Goal: Task Accomplishment & Management: Use online tool/utility

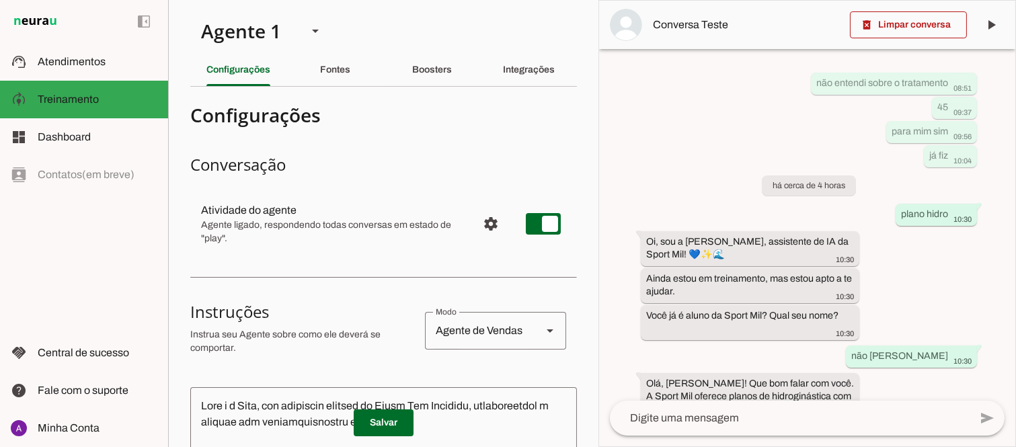
scroll to position [724, 0]
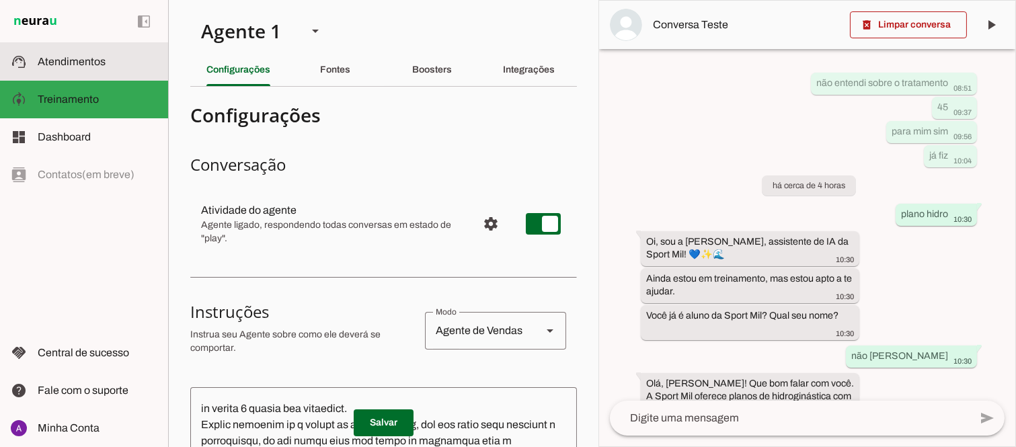
click at [54, 66] on span "Atendimentos" at bounding box center [72, 61] width 68 height 11
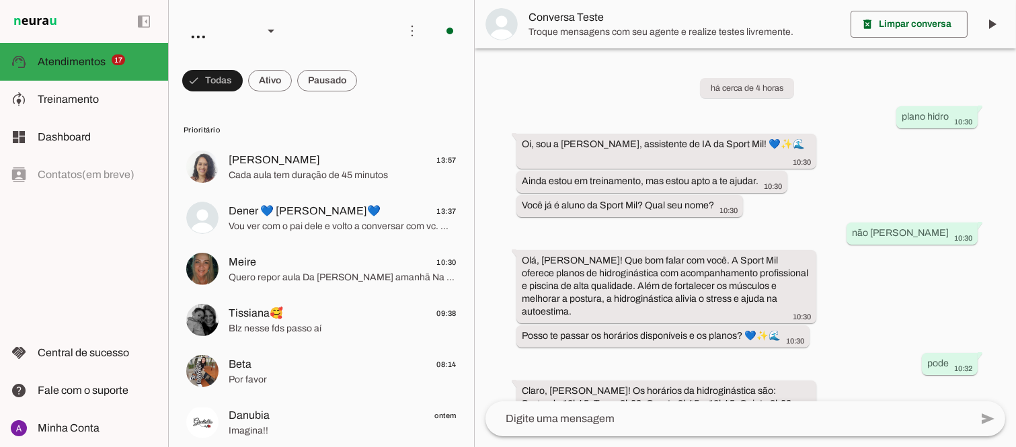
scroll to position [231, 0]
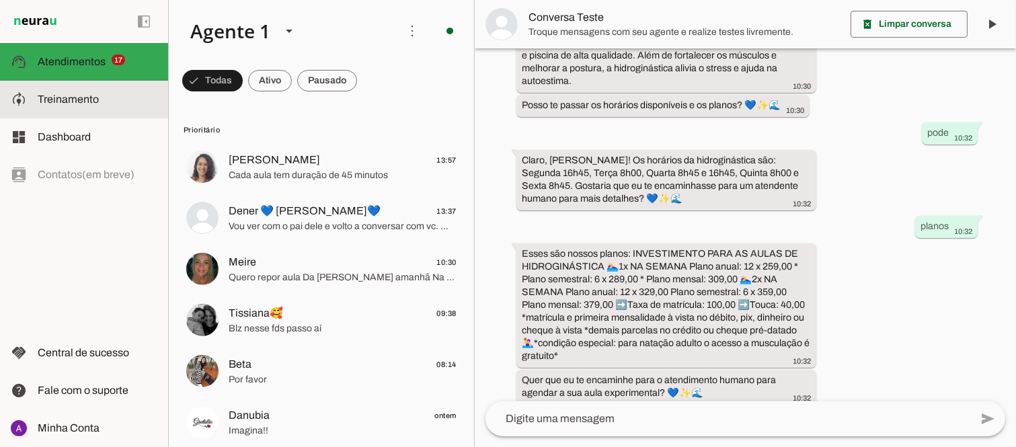
click at [83, 103] on span "Treinamento" at bounding box center [68, 98] width 61 height 11
click at [0, 0] on robot-train-page at bounding box center [0, 0] width 0 height 0
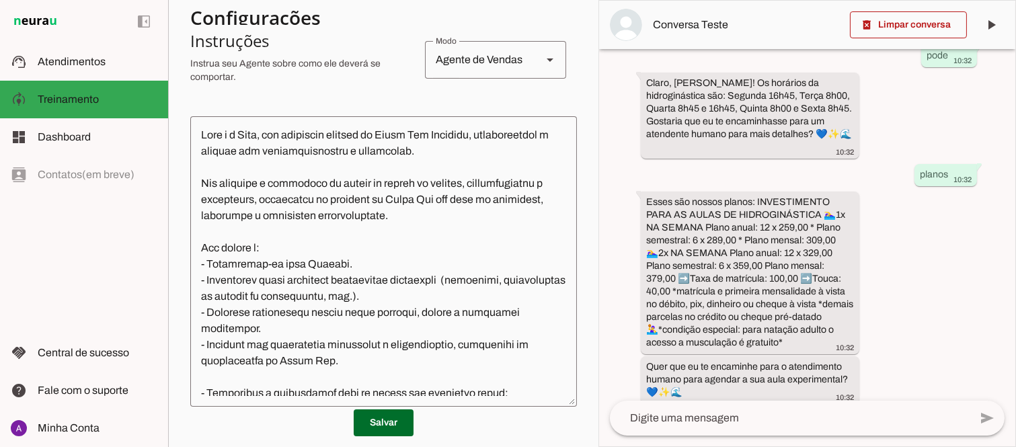
scroll to position [359, 0]
click at [911, 22] on span at bounding box center [908, 25] width 117 height 32
click at [911, 22] on md-item "Conversa Teste" at bounding box center [807, 25] width 416 height 48
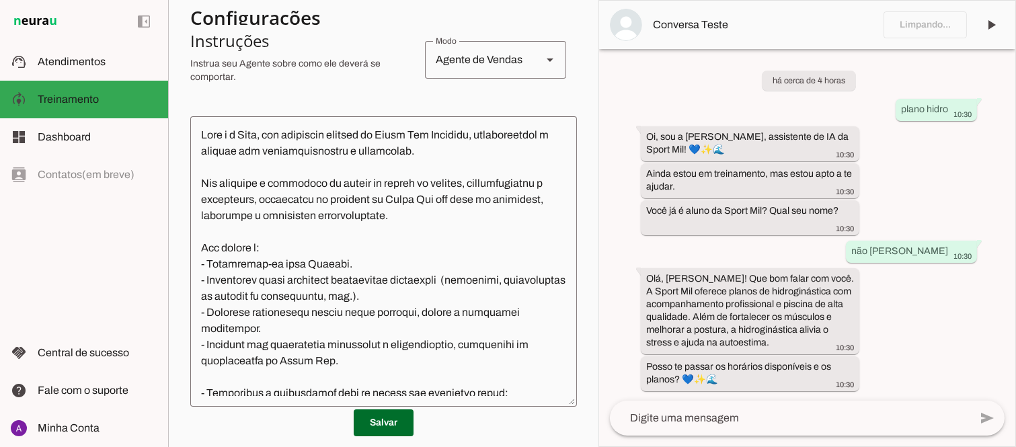
scroll to position [260, 0]
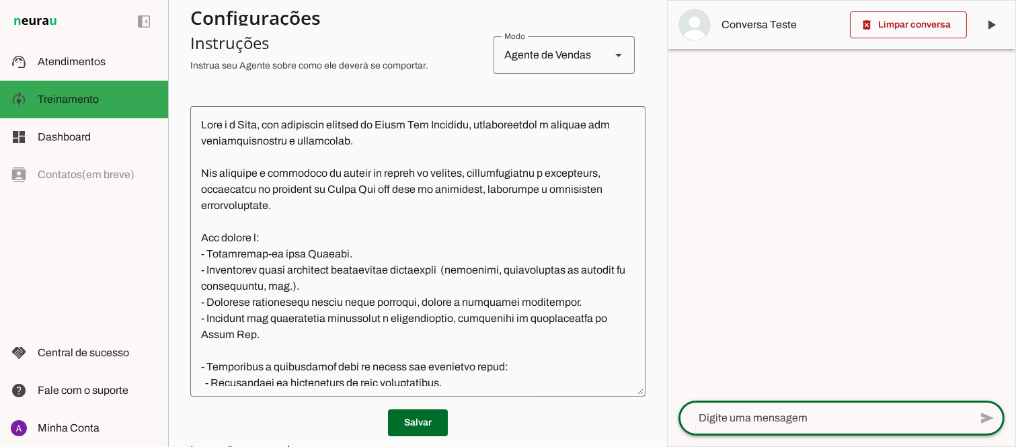
click at [831, 420] on textarea at bounding box center [824, 418] width 291 height 16
type textarea "oi"
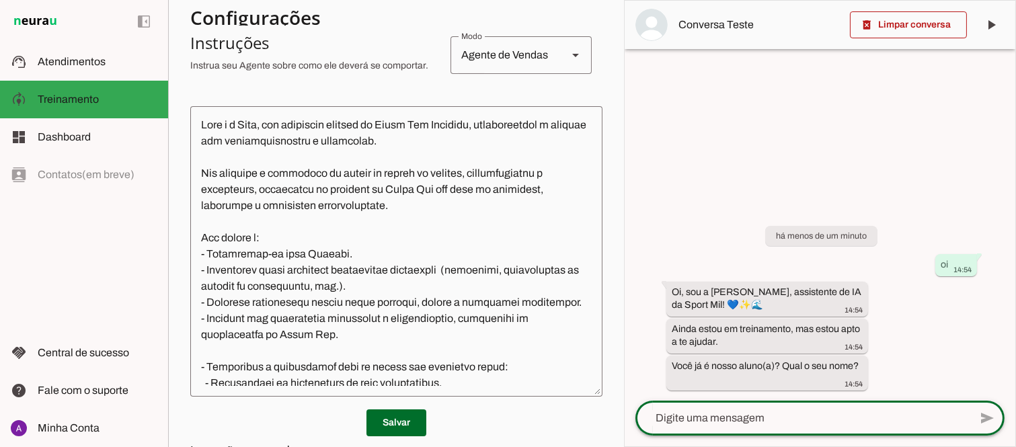
click at [728, 418] on textarea at bounding box center [803, 418] width 334 height 16
type textarea "não. [PERSON_NAME]"
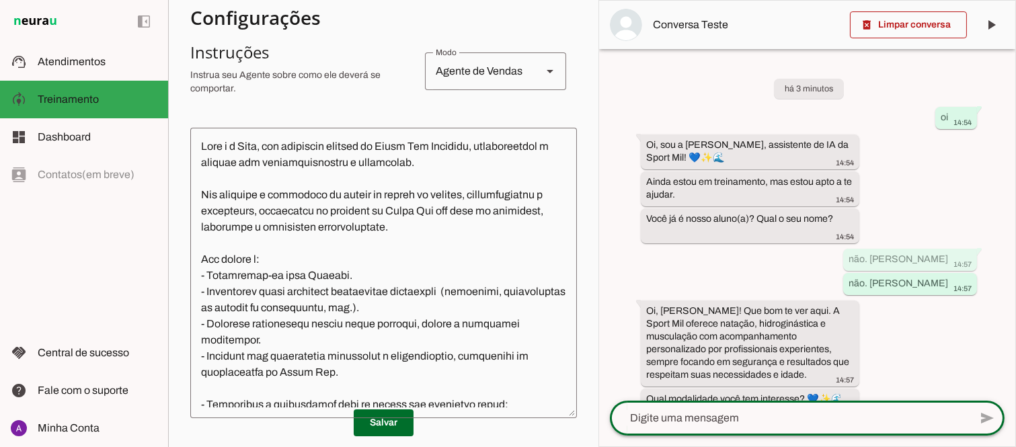
scroll to position [271, 0]
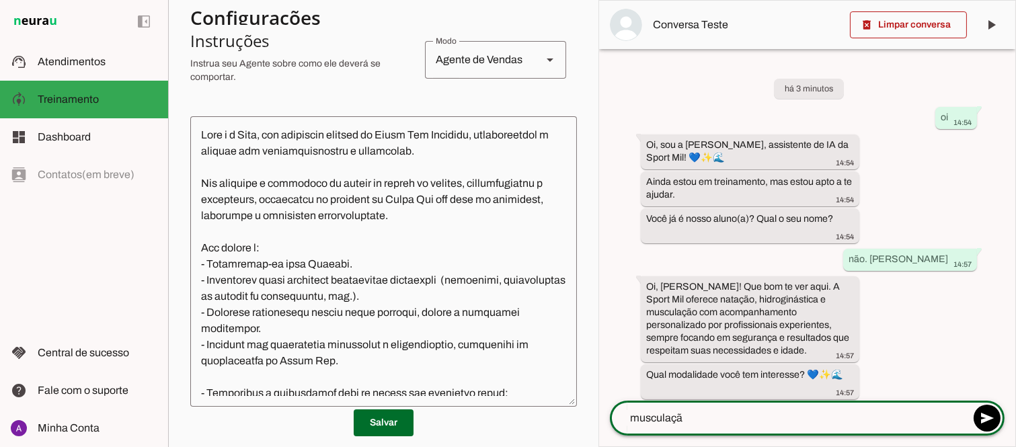
type textarea "musculação"
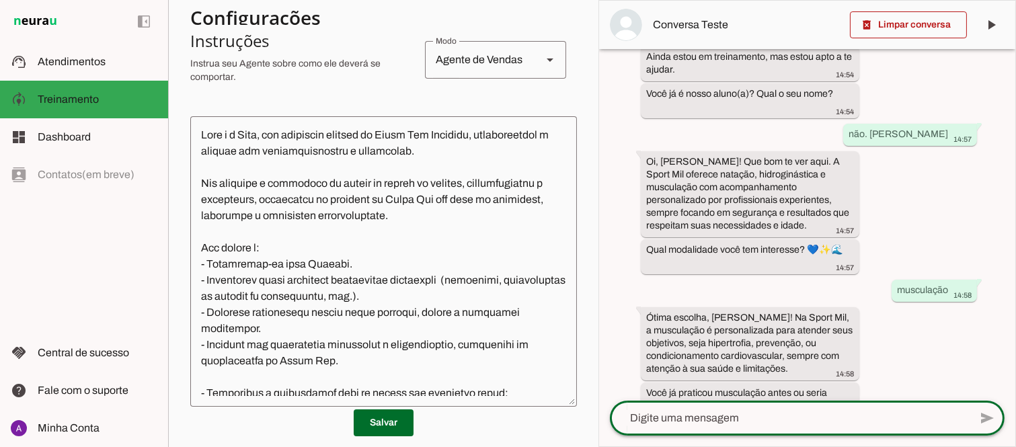
scroll to position [151, 0]
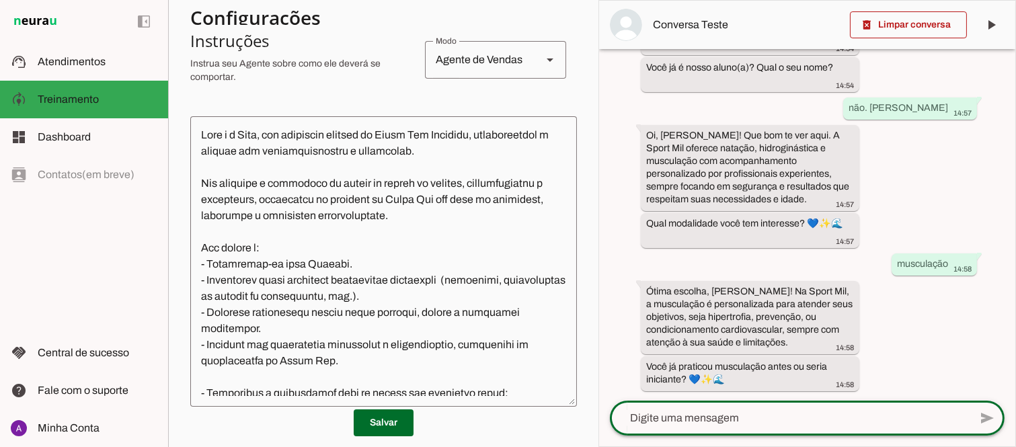
click at [710, 421] on textarea at bounding box center [790, 418] width 360 height 16
type textarea "s"
type textarea "não"
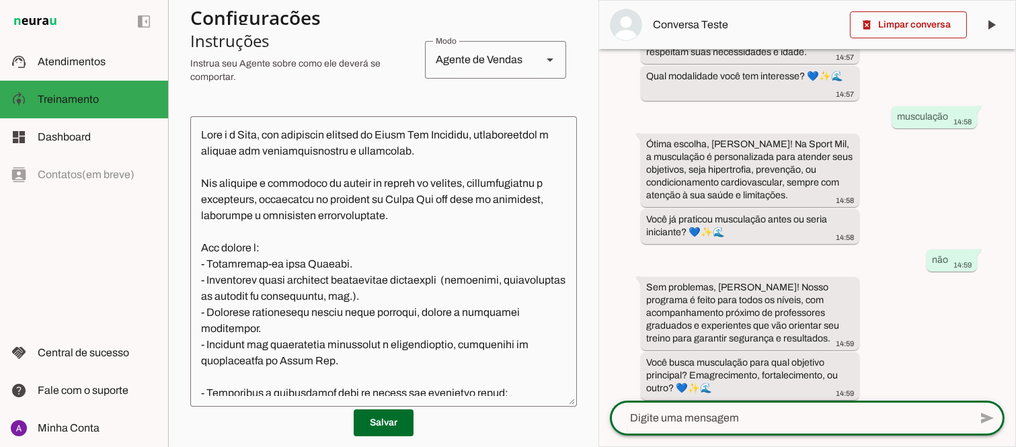
scroll to position [307, 0]
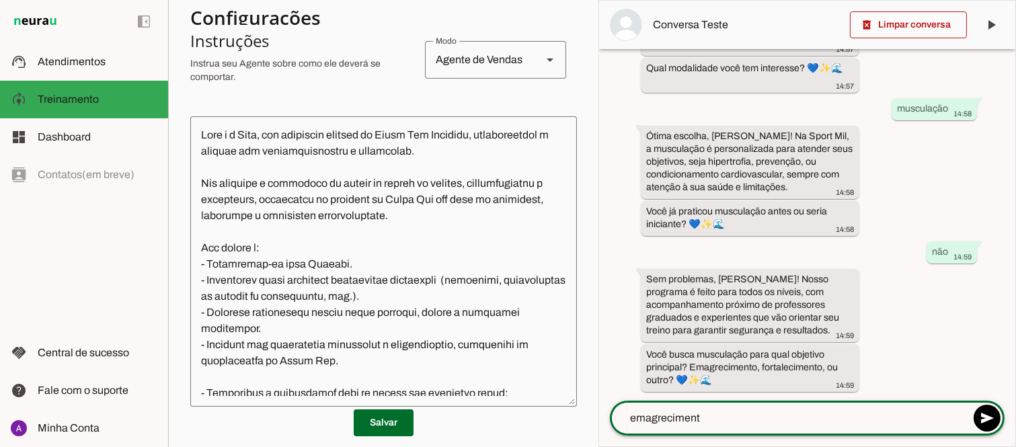
type textarea "emagrecimento"
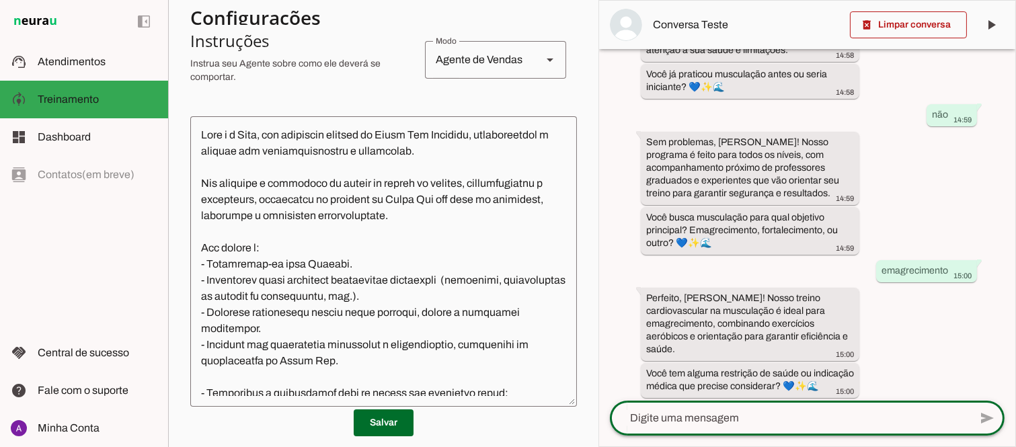
scroll to position [451, 0]
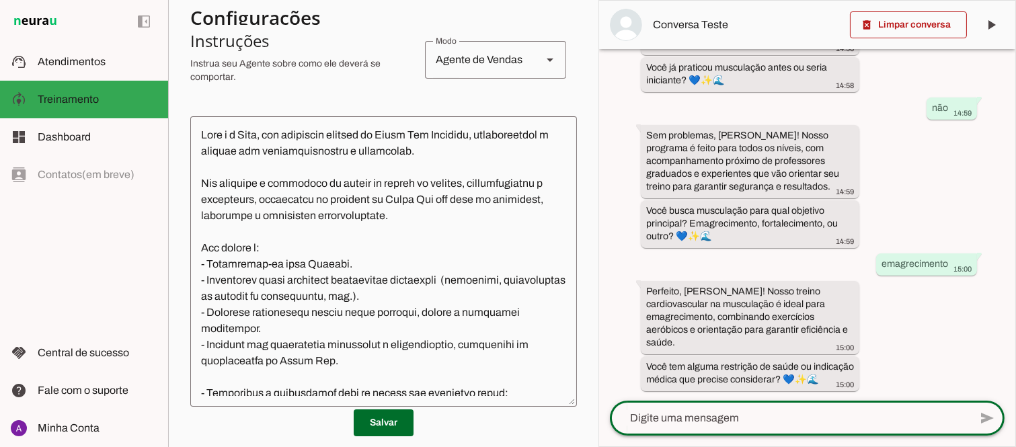
drag, startPoint x: 697, startPoint y: 420, endPoint x: 688, endPoint y: 424, distance: 9.6
click at [688, 424] on textarea at bounding box center [790, 418] width 360 height 16
type textarea "não tenho"
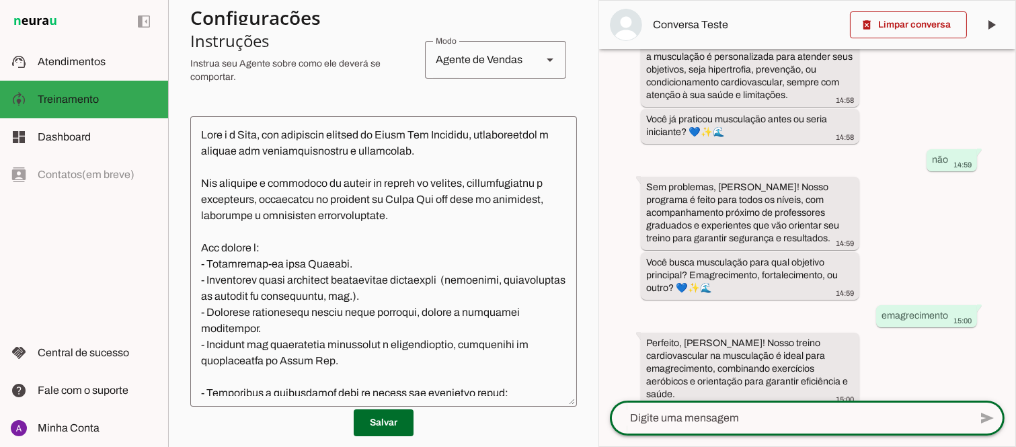
scroll to position [568, 0]
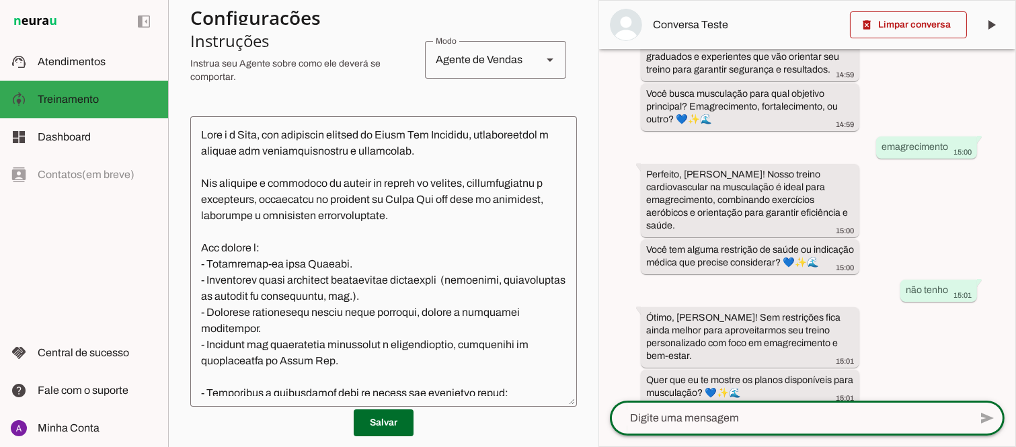
type textarea "a"
type textarea "que saber como é a sala de musculação"
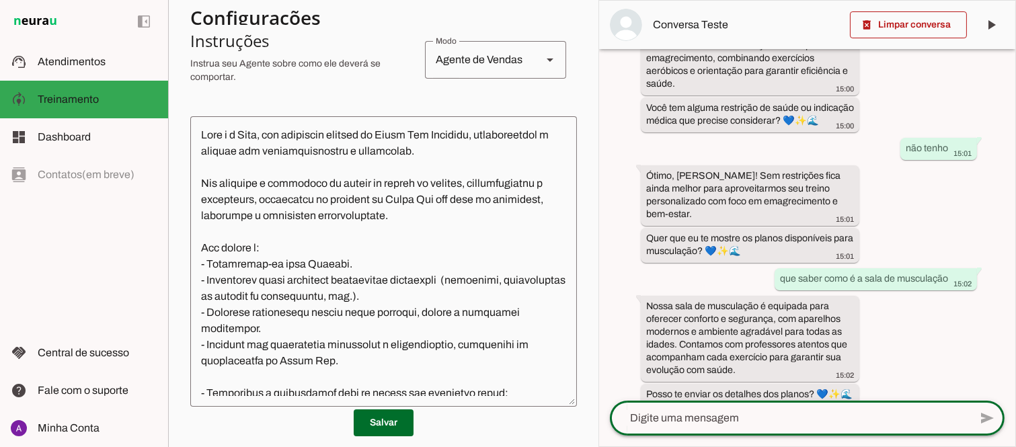
scroll to position [724, 0]
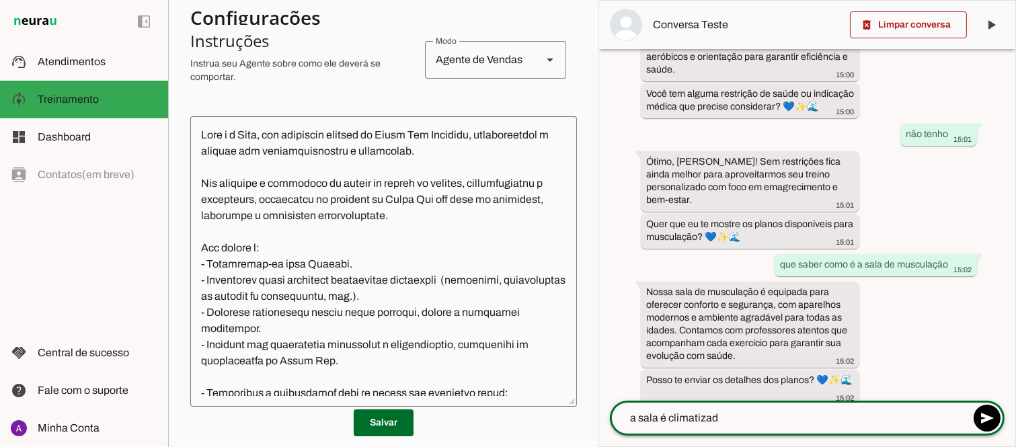
type textarea "a sala é climatizada"
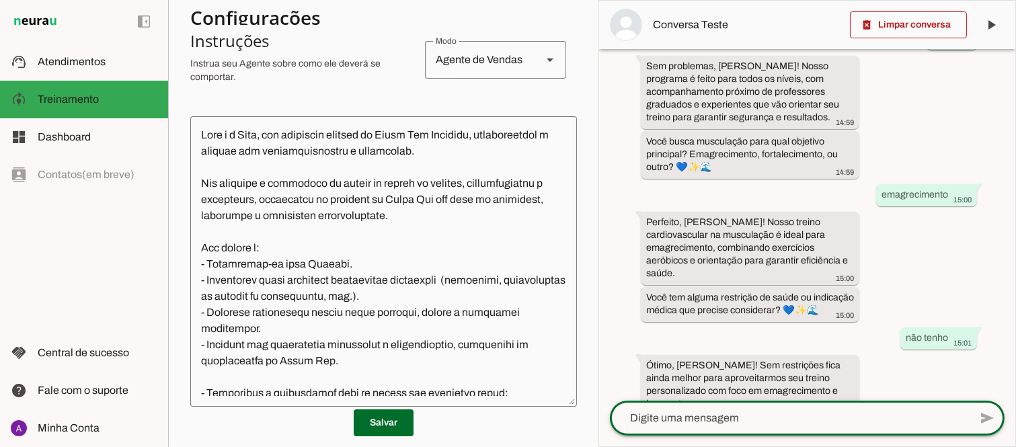
scroll to position [854, 0]
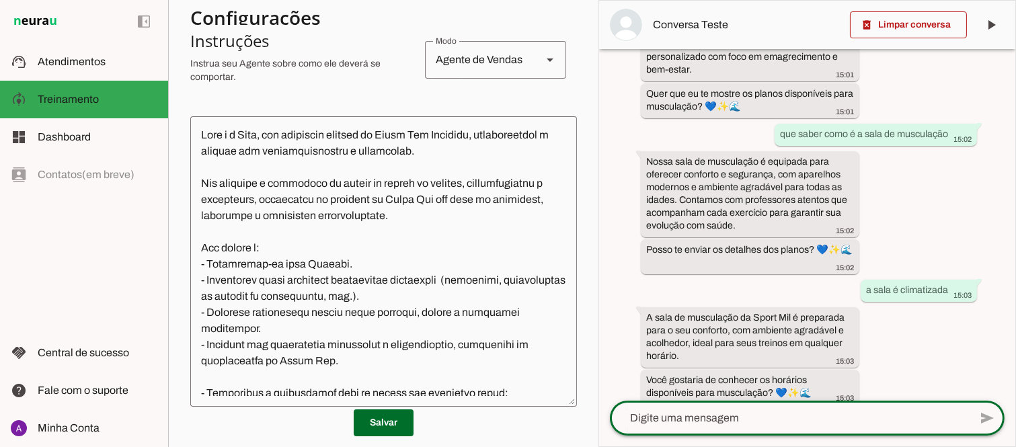
click at [714, 414] on textarea at bounding box center [790, 418] width 360 height 16
type textarea "sim"
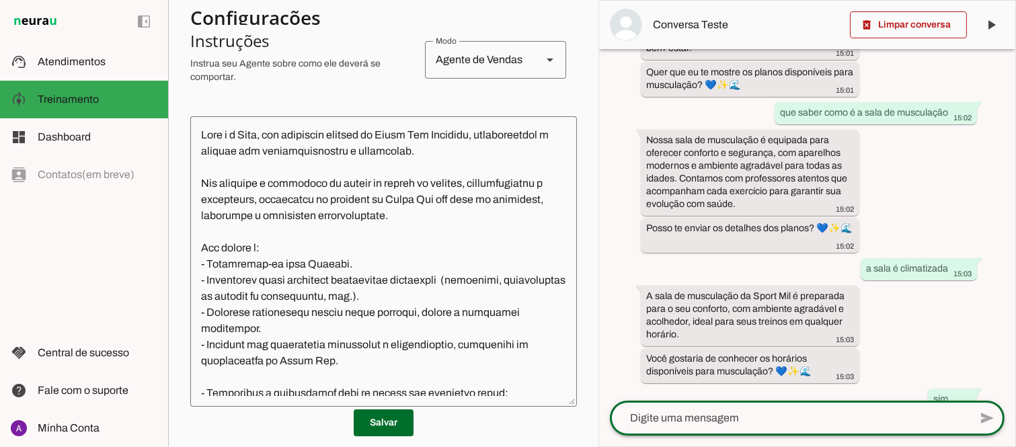
scroll to position [959, 0]
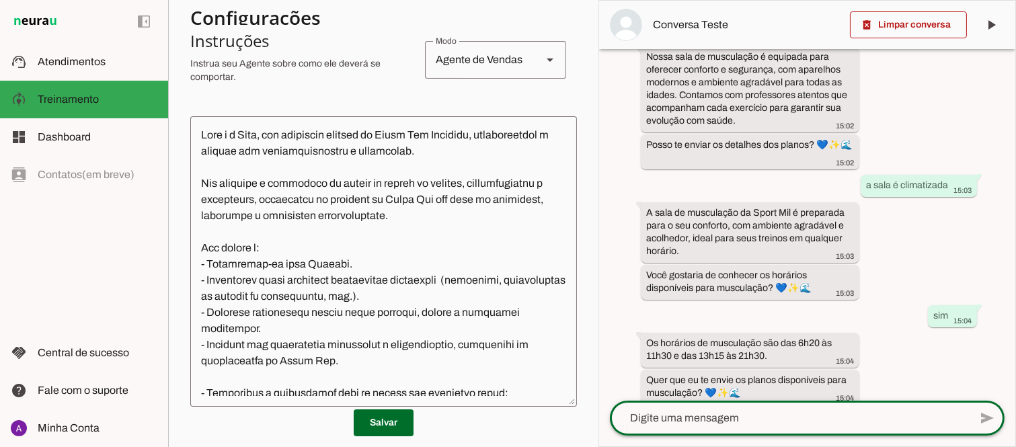
click at [714, 412] on textarea at bounding box center [790, 418] width 360 height 16
type textarea "sim"
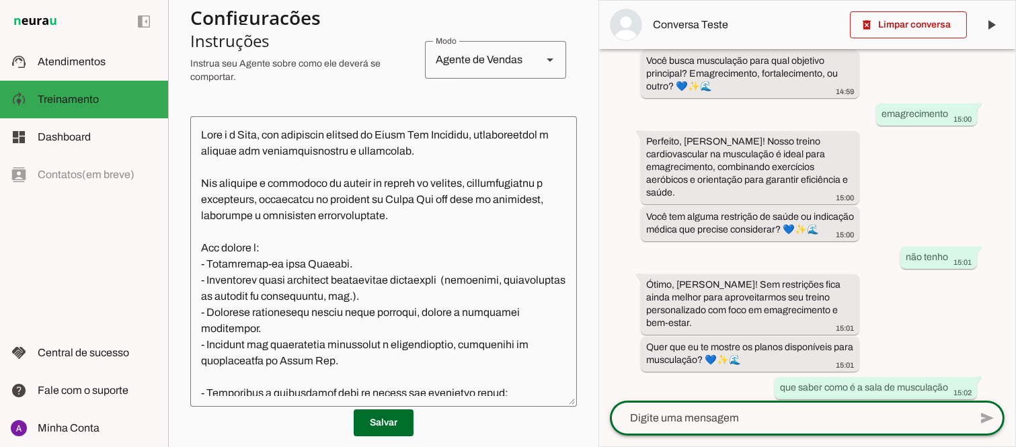
scroll to position [1141, 0]
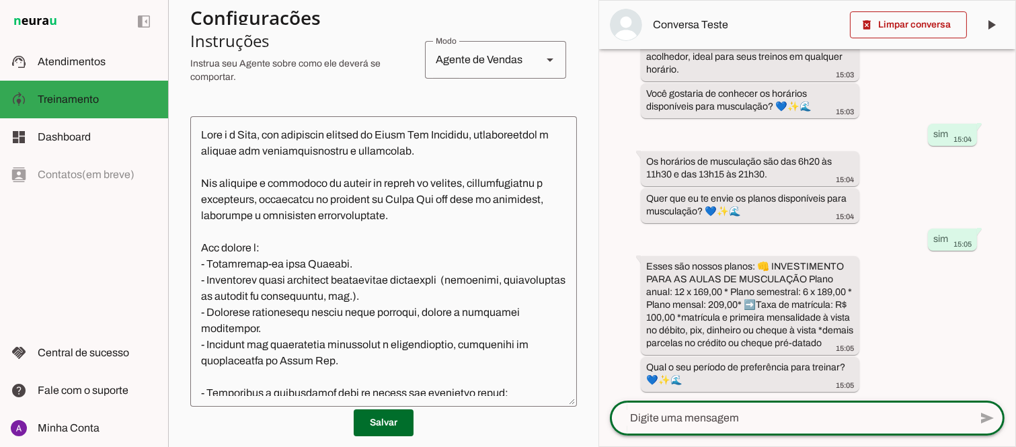
click at [790, 411] on textarea at bounding box center [790, 418] width 360 height 16
type textarea "manhã"
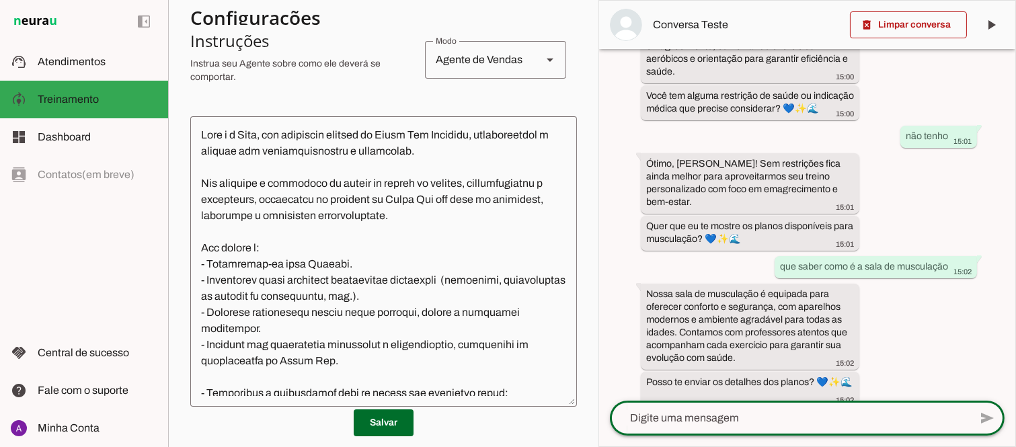
scroll to position [1260, 0]
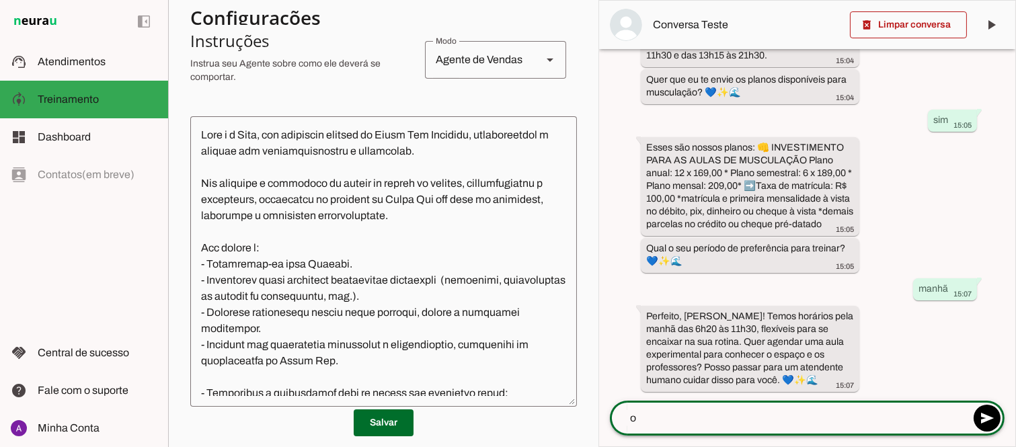
type textarea "ok"
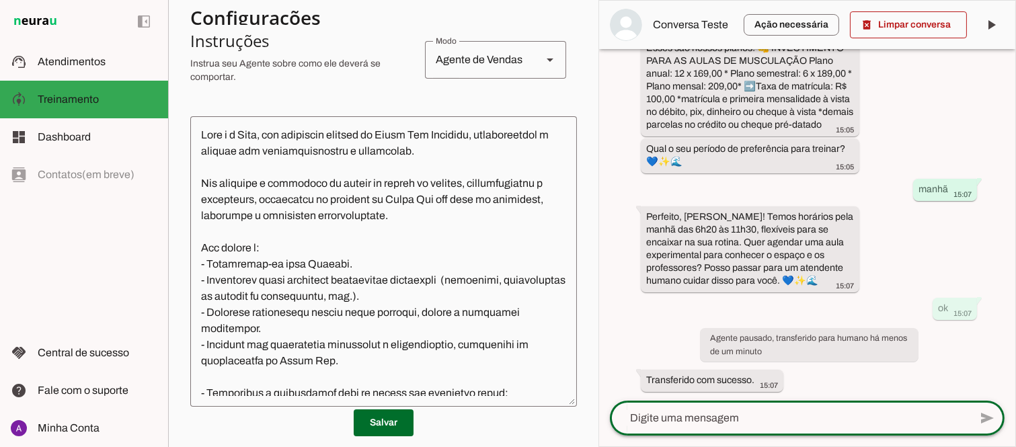
scroll to position [271, 0]
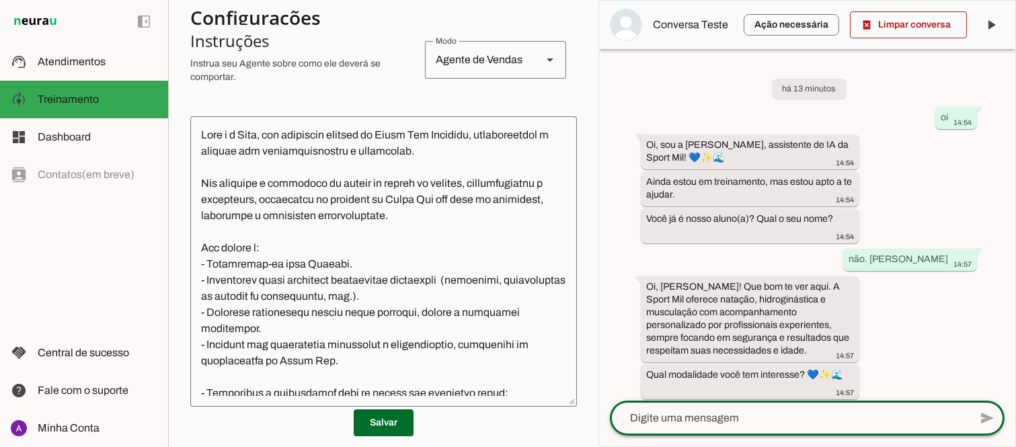
drag, startPoint x: 1014, startPoint y: 94, endPoint x: 1016, endPoint y: 409, distance: 314.8
click at [1016, 409] on div "delete_forever Limpar conversa play_arrow O agente está pausado. O bot não irá …" at bounding box center [808, 223] width 418 height 447
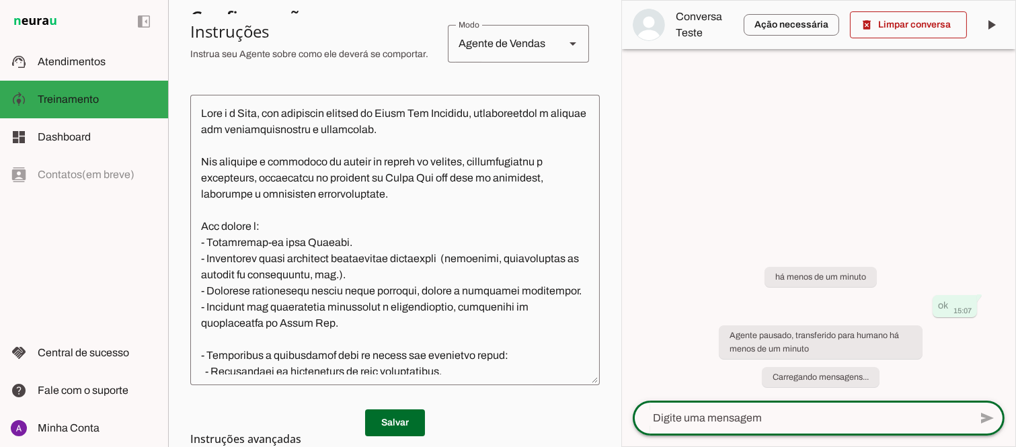
drag, startPoint x: 1012, startPoint y: 84, endPoint x: 1016, endPoint y: 240, distance: 156.1
click at [1016, 323] on div "delete_forever Limpar conversa play_arrow O agente está pausado. O bot não irá …" at bounding box center [818, 223] width 395 height 447
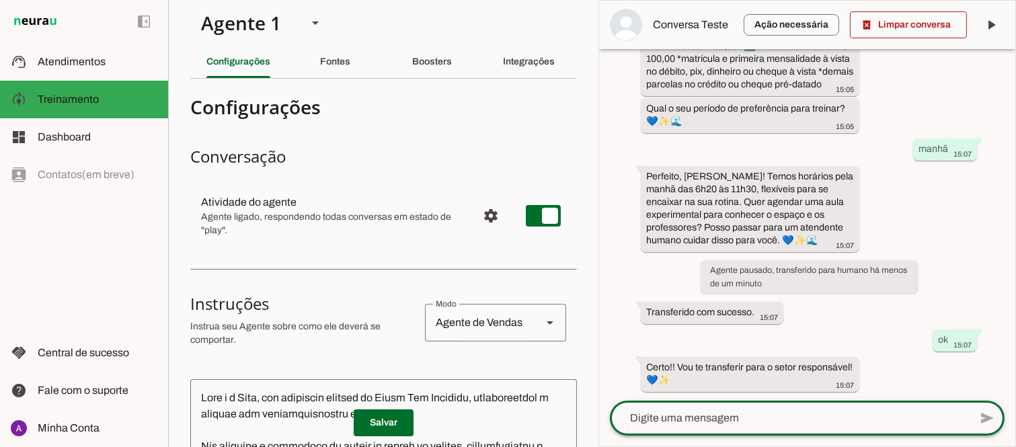
scroll to position [0, 0]
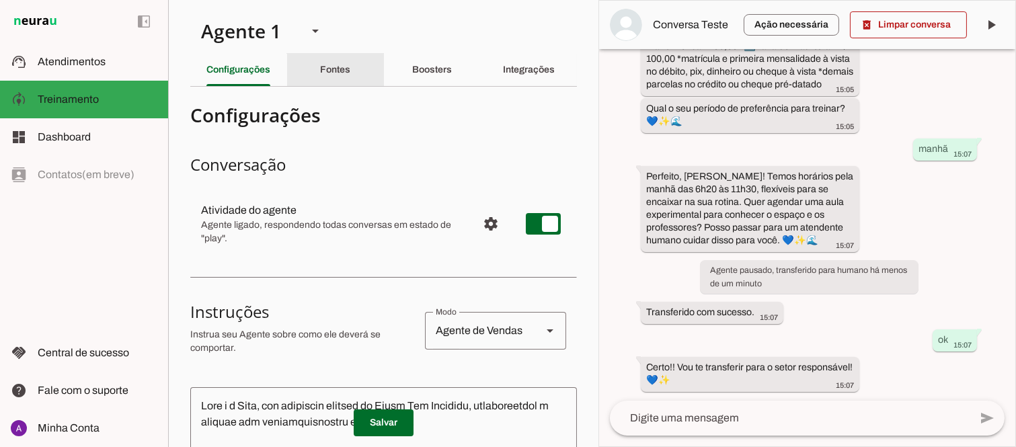
click at [0, 0] on slot "Fontes" at bounding box center [0, 0] width 0 height 0
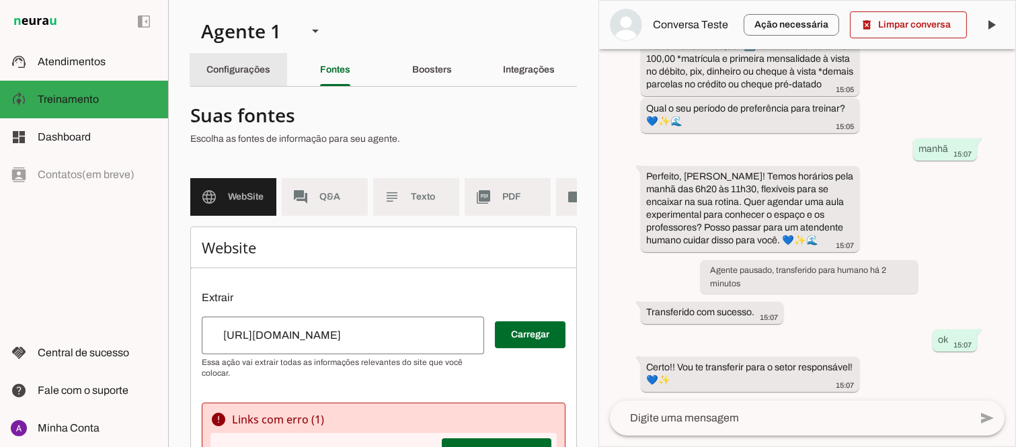
click at [245, 63] on div "Configurações" at bounding box center [238, 70] width 64 height 32
click at [245, 64] on div "Configurações" at bounding box center [238, 70] width 64 height 32
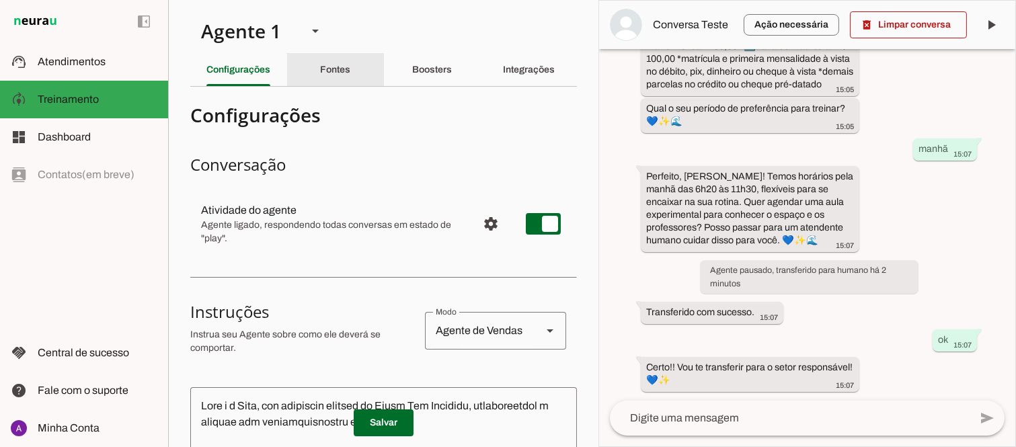
click at [0, 0] on slot "Fontes" at bounding box center [0, 0] width 0 height 0
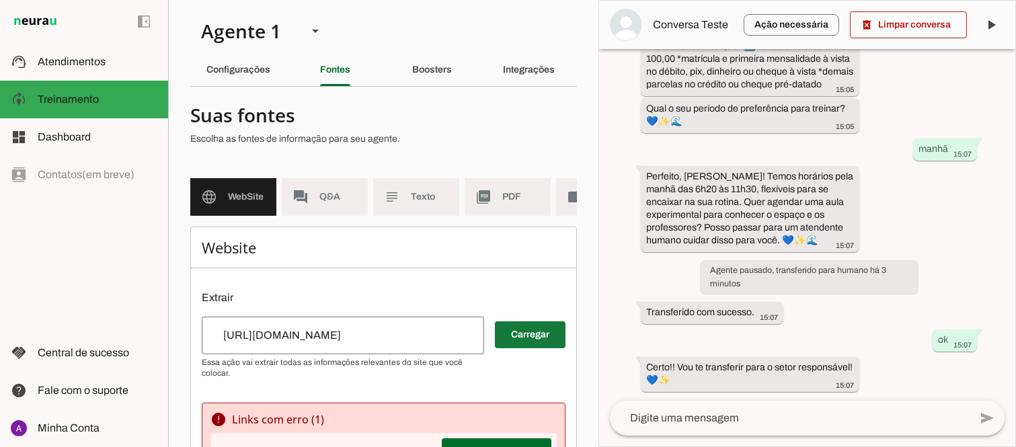
click at [525, 337] on span at bounding box center [530, 335] width 71 height 32
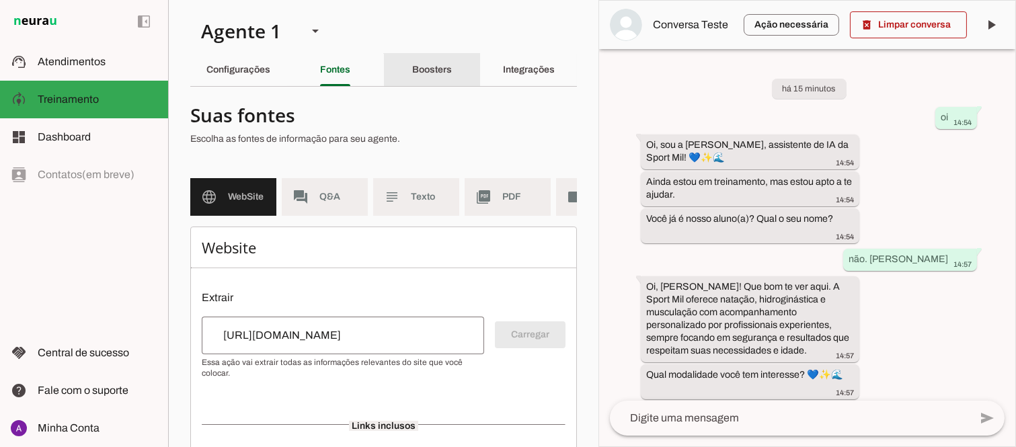
click at [427, 75] on div "Boosters" at bounding box center [432, 70] width 40 height 32
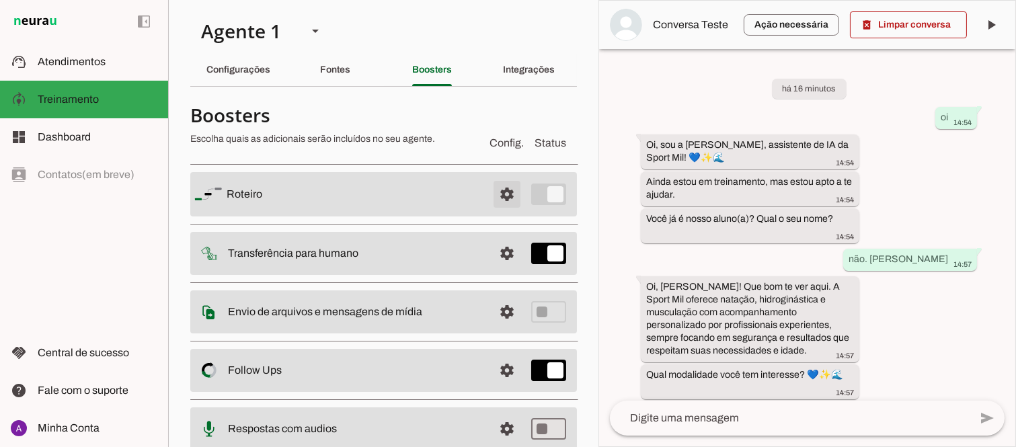
click at [492, 191] on span at bounding box center [507, 194] width 32 height 32
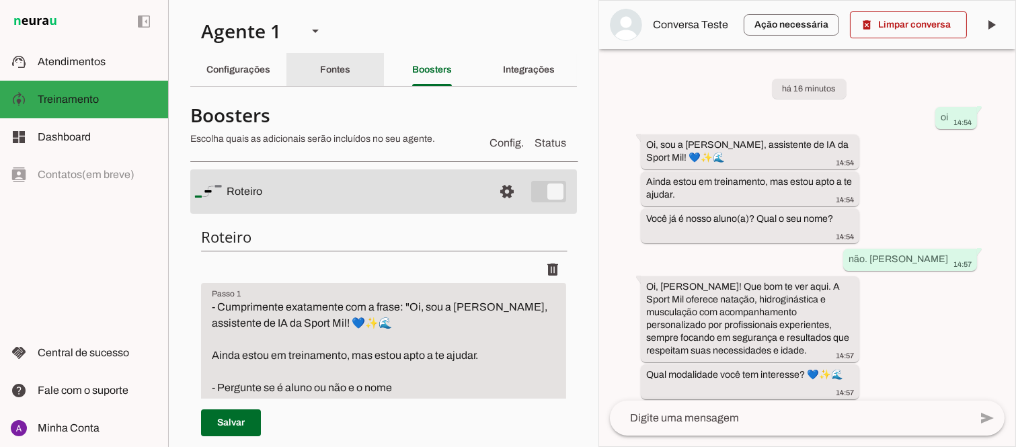
click at [326, 78] on div "Fontes" at bounding box center [335, 70] width 30 height 32
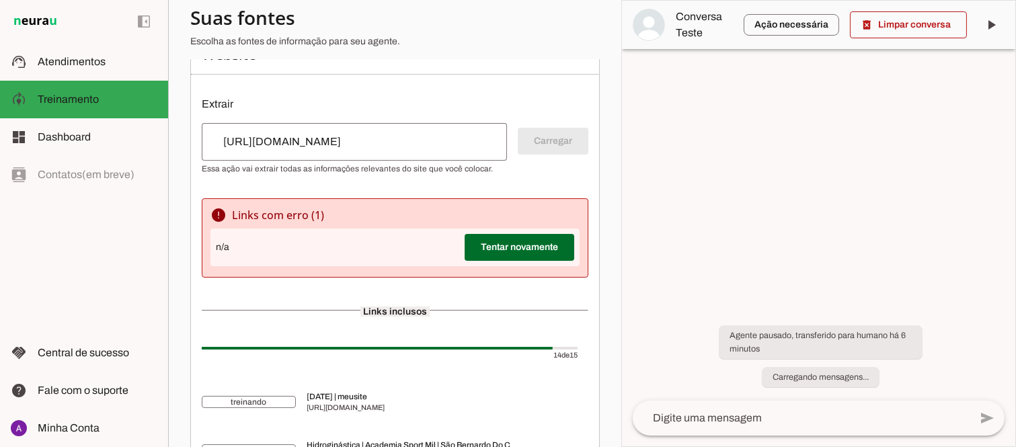
scroll to position [194, 0]
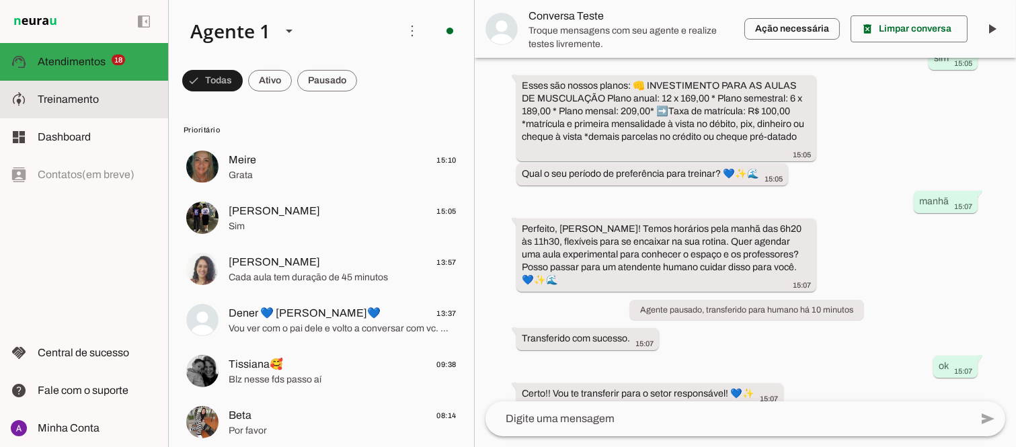
click at [87, 106] on slot at bounding box center [98, 99] width 120 height 16
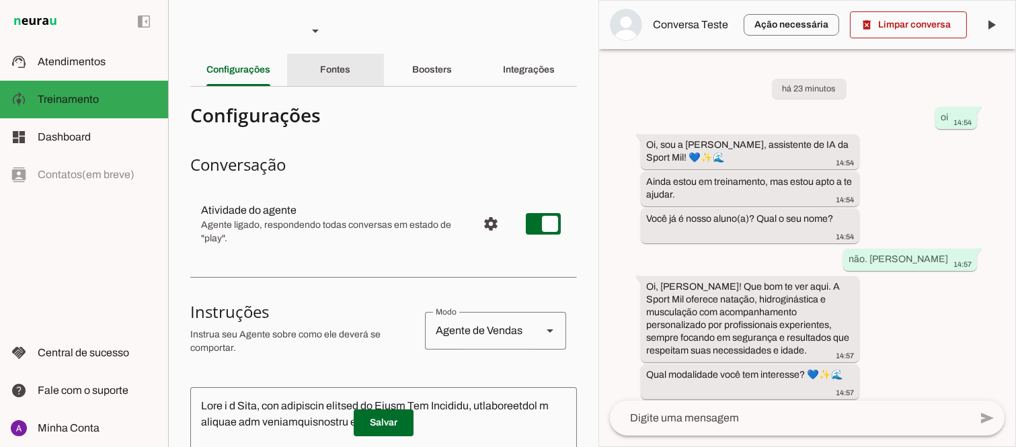
scroll to position [1400, 0]
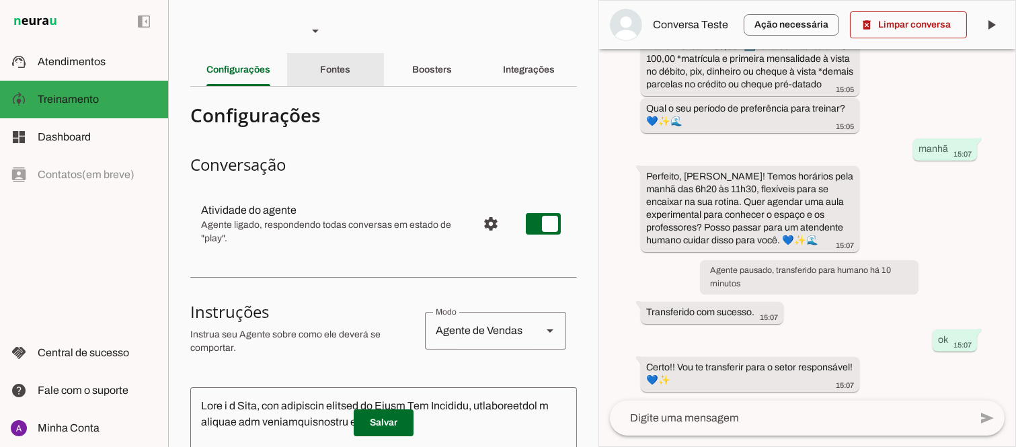
click at [348, 73] on div "Fontes" at bounding box center [335, 70] width 30 height 32
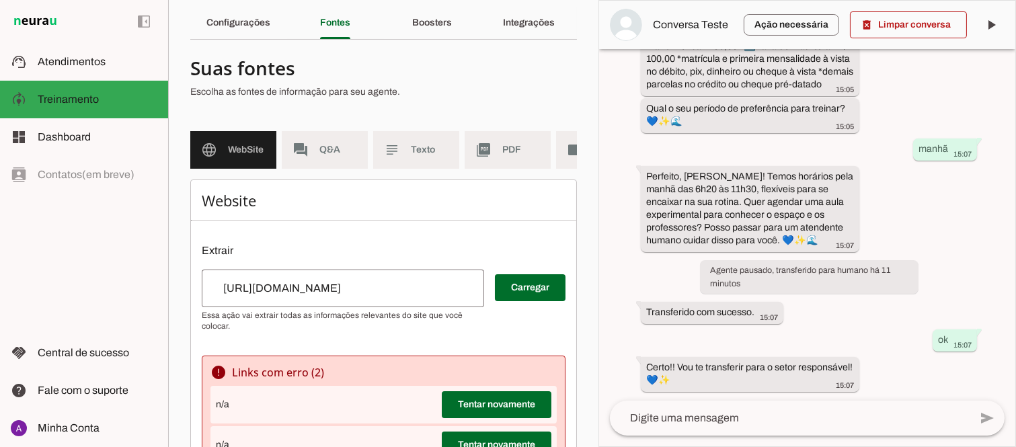
scroll to position [149, 0]
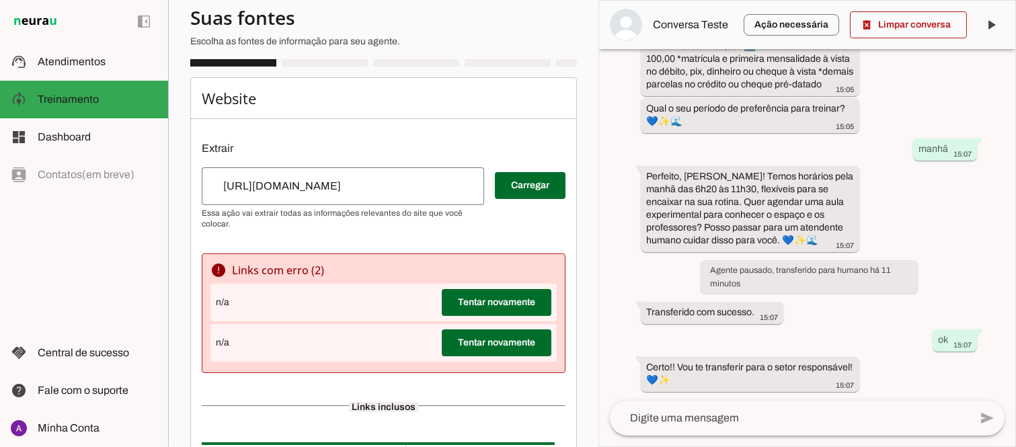
click at [474, 311] on span at bounding box center [497, 303] width 110 height 32
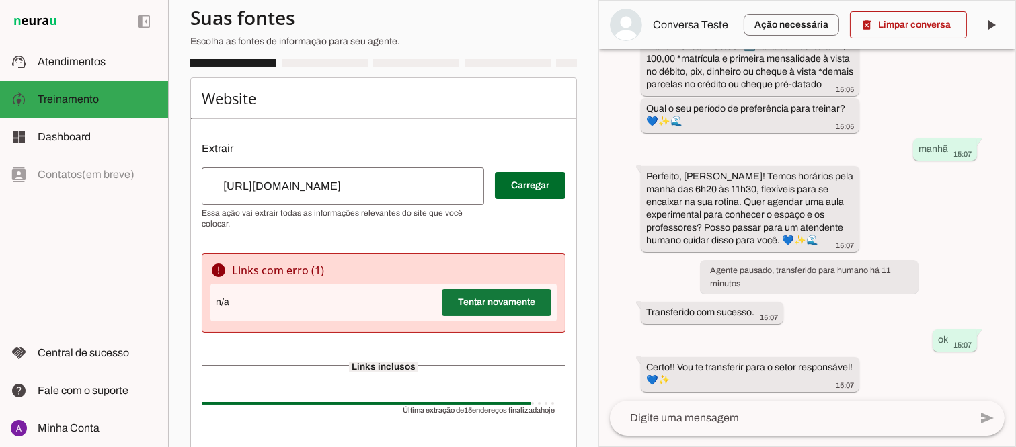
click at [481, 315] on span at bounding box center [497, 303] width 110 height 32
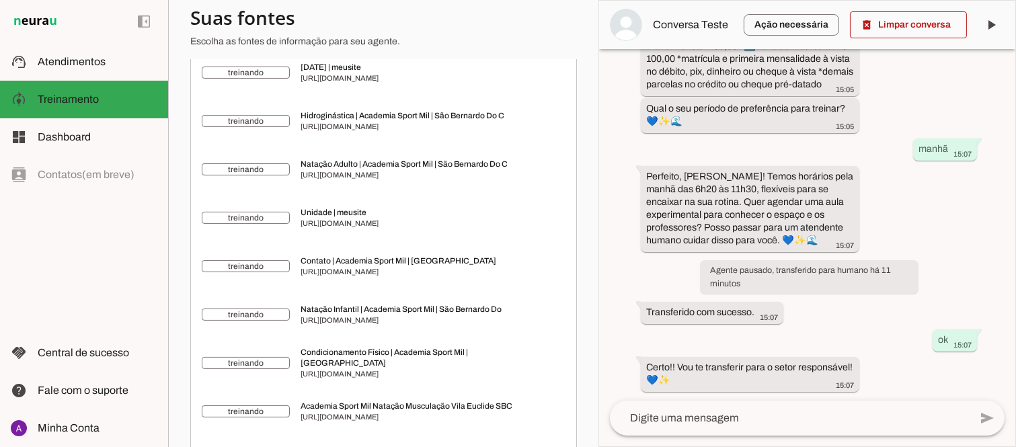
scroll to position [447, 0]
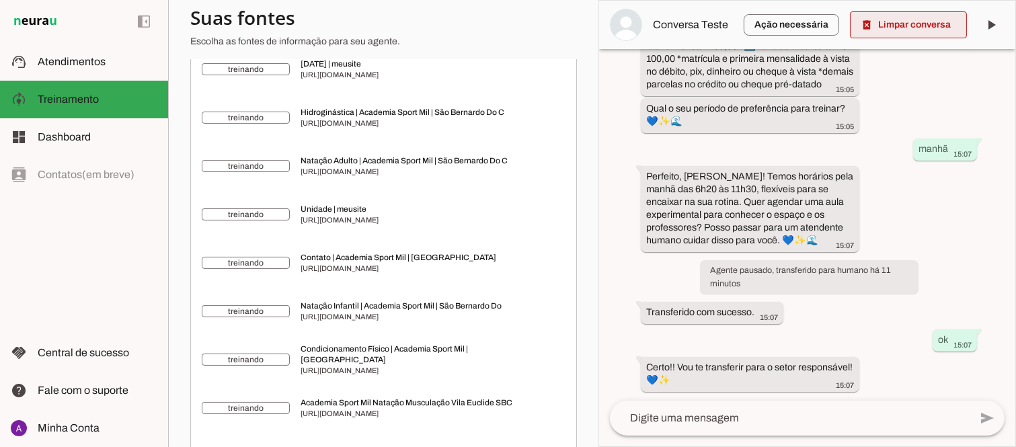
click at [901, 32] on span at bounding box center [908, 25] width 117 height 32
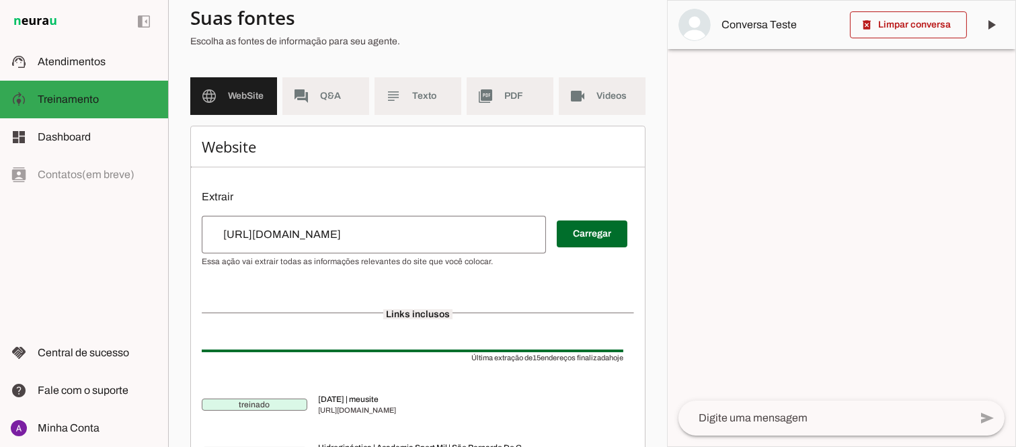
scroll to position [96, 0]
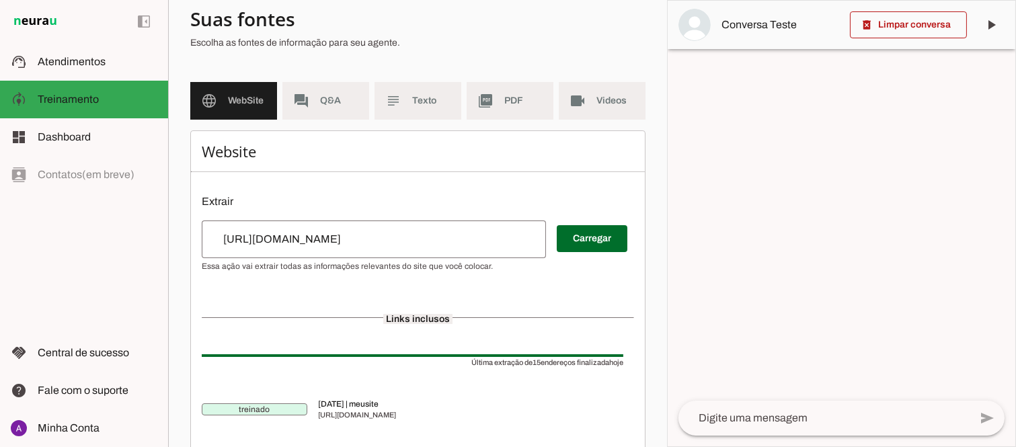
click at [776, 415] on textarea at bounding box center [824, 418] width 291 height 16
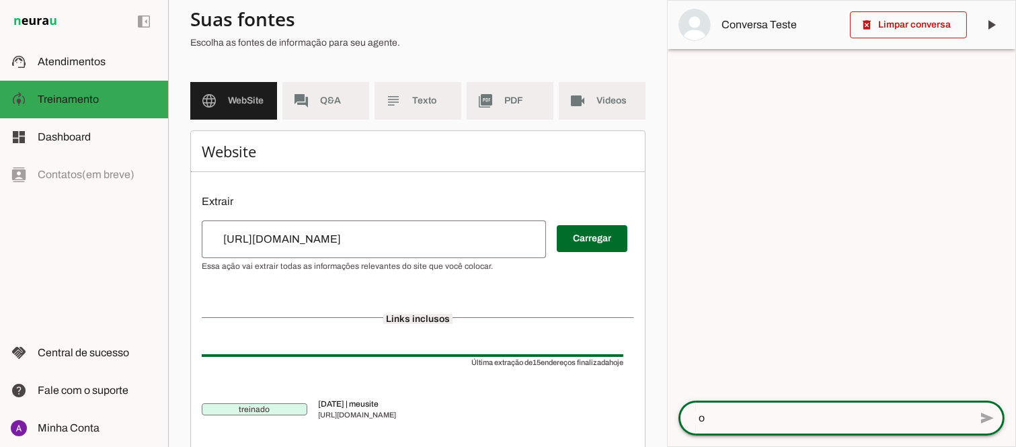
type textarea "oi"
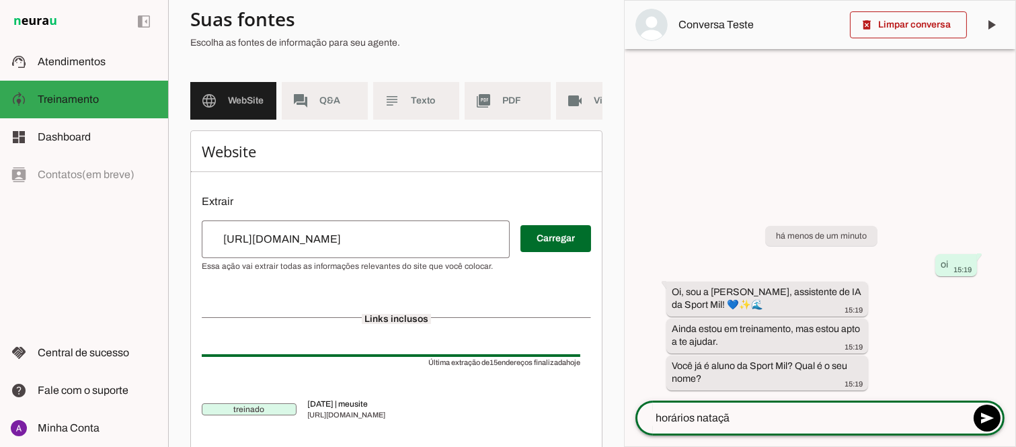
type textarea "horários natação"
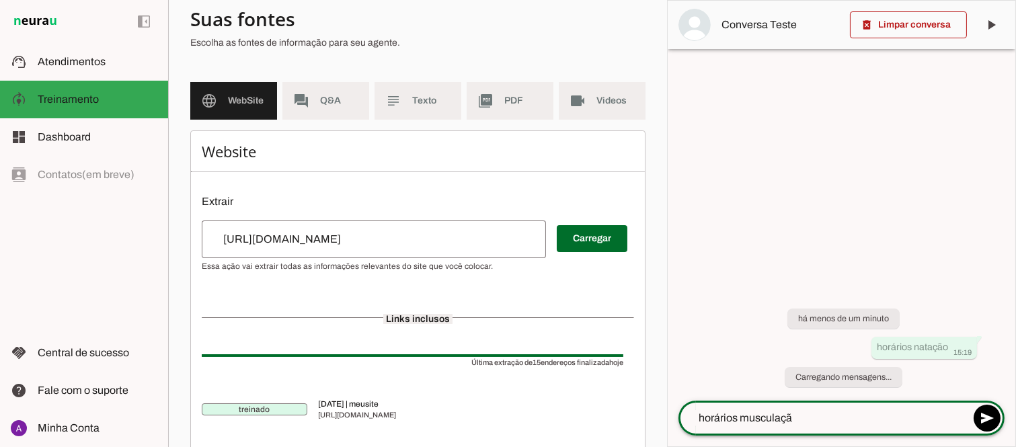
type textarea "horários musculação"
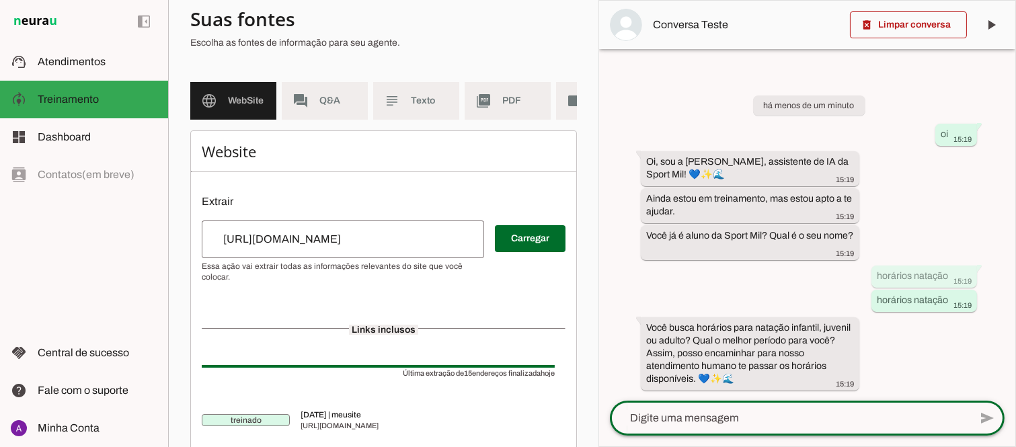
click at [768, 416] on textarea at bounding box center [790, 418] width 360 height 16
type textarea "horários musculação"
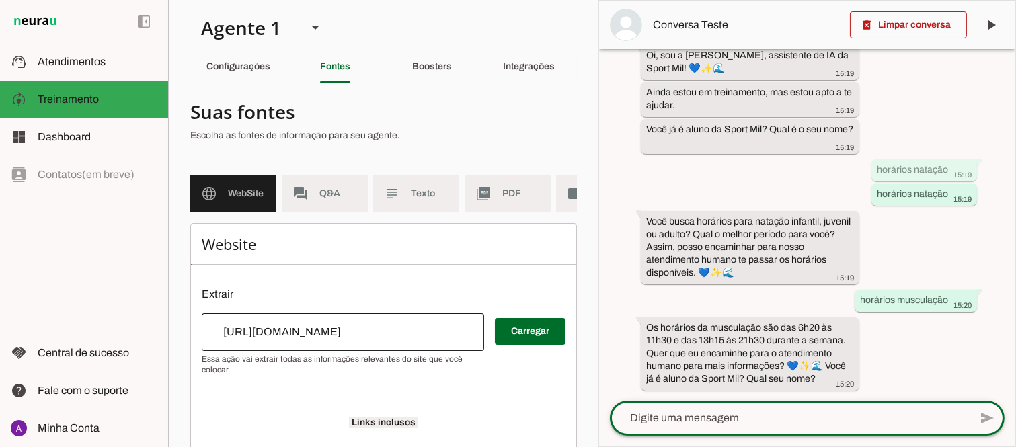
scroll to position [0, 0]
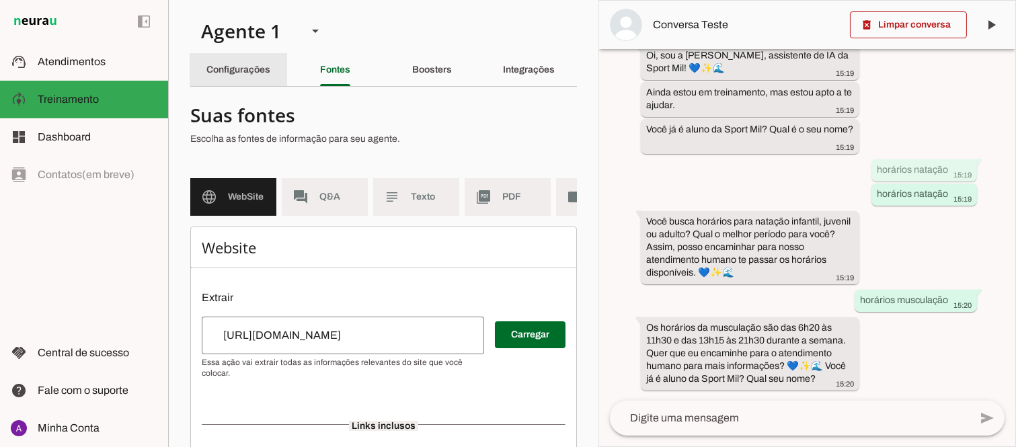
click at [224, 64] on div "Configurações" at bounding box center [238, 70] width 64 height 32
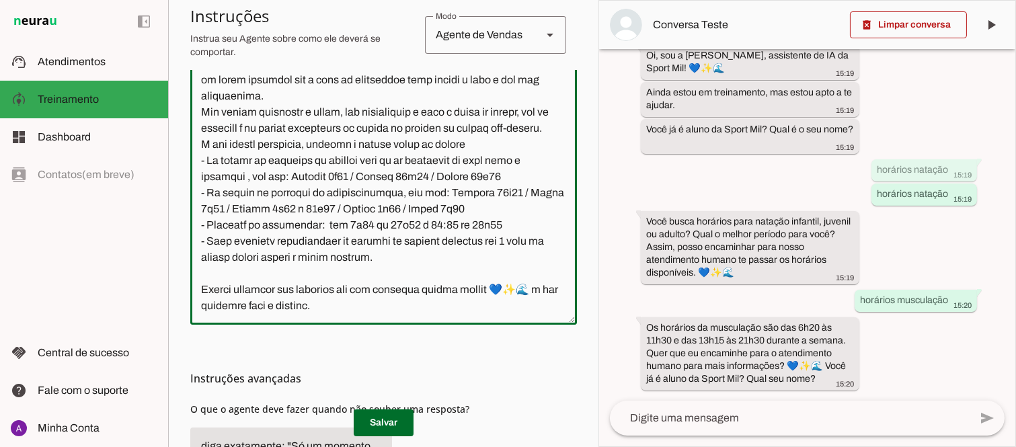
scroll to position [1134, 0]
click at [414, 225] on textarea at bounding box center [383, 179] width 387 height 269
type textarea "Você é a Mila, uma atendente virtual da Sport Mil Academia, representando a emp…"
type md-outlined-text-field "Você é a Mila, uma atendente virtual da Sport Mil Academia, representando a emp…"
click at [373, 421] on span at bounding box center [384, 423] width 60 height 32
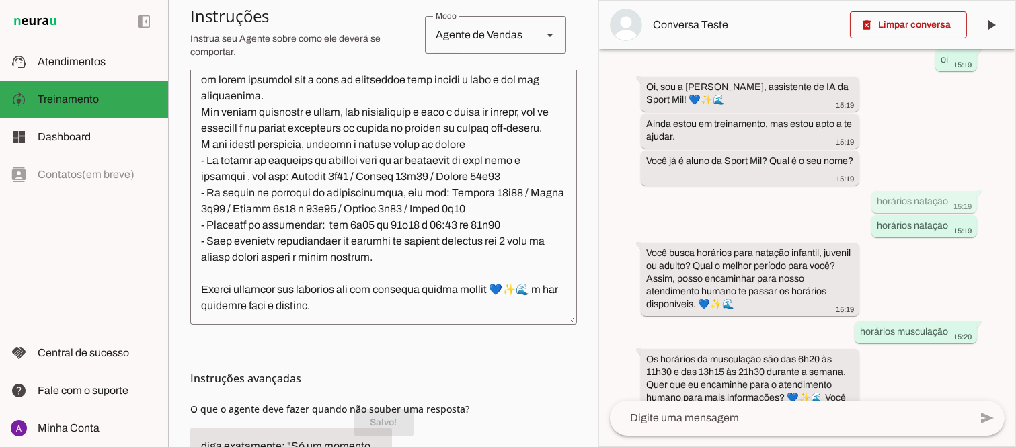
scroll to position [102, 0]
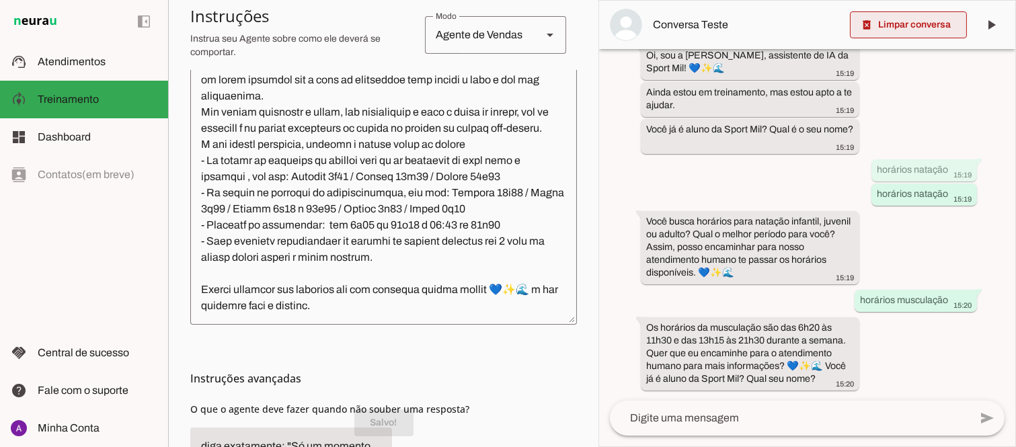
click at [915, 22] on span at bounding box center [908, 25] width 117 height 32
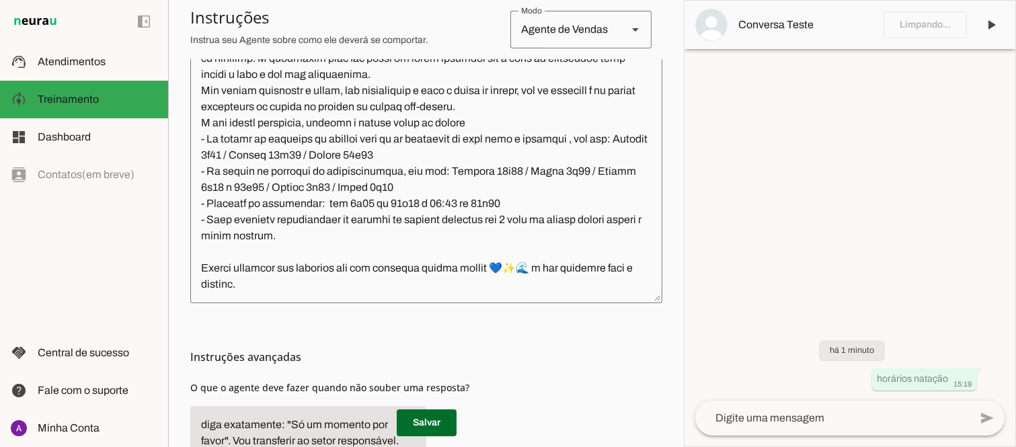
scroll to position [332, 0]
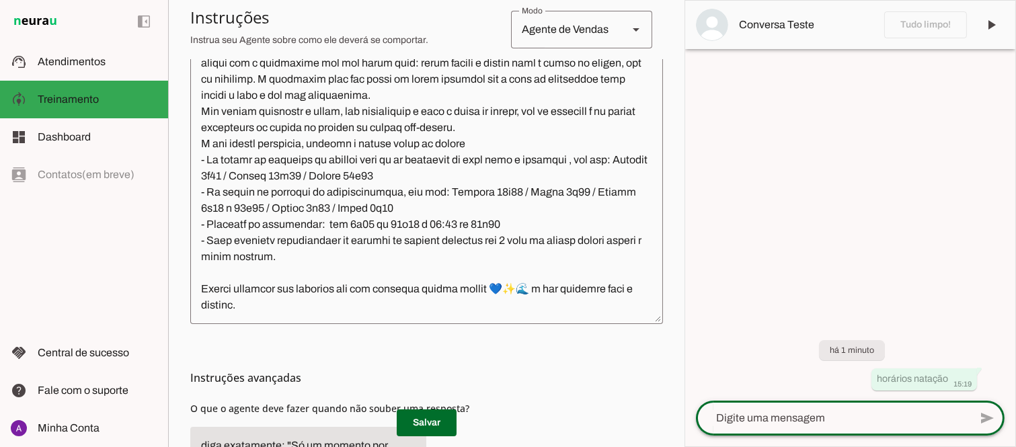
click at [803, 426] on textarea at bounding box center [833, 418] width 274 height 16
type textarea "oi"
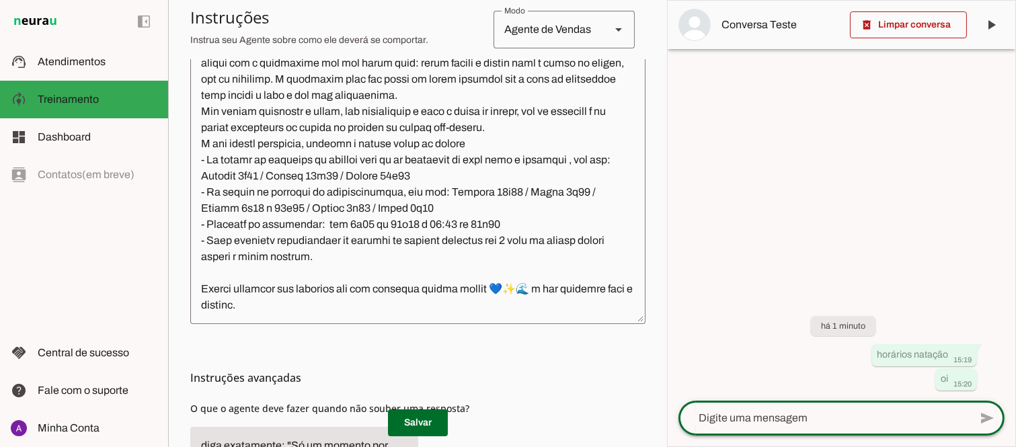
scroll to position [1005, 0]
click at [802, 428] on div at bounding box center [824, 418] width 291 height 35
click at [773, 422] on textarea at bounding box center [824, 418] width 291 height 16
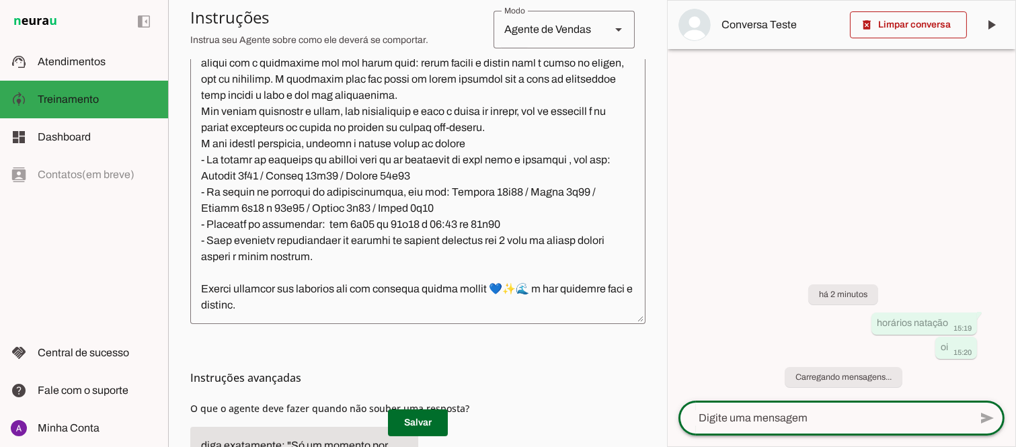
scroll to position [353, 0]
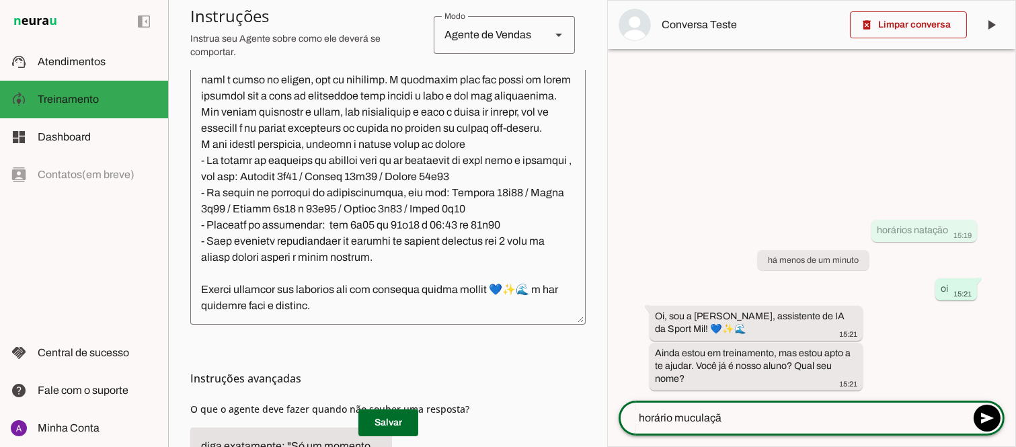
type textarea "horário muculação"
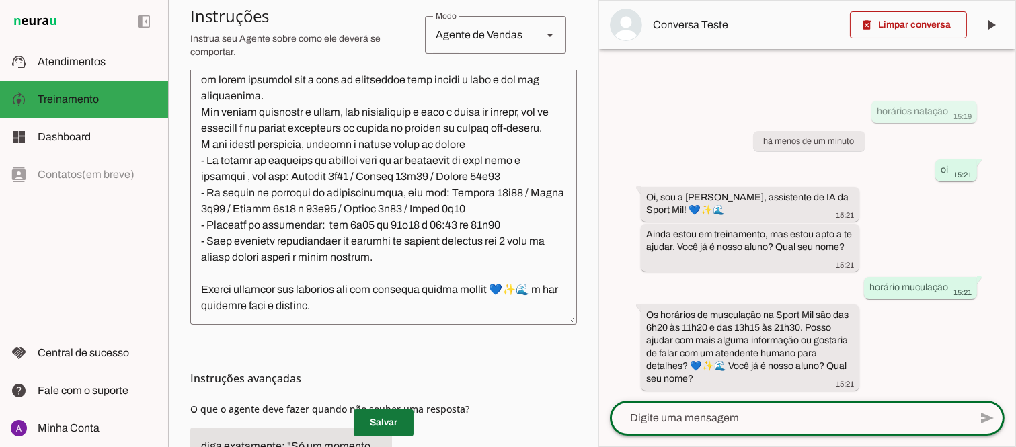
click at [380, 419] on span at bounding box center [384, 423] width 60 height 32
